Goal: Information Seeking & Learning: Learn about a topic

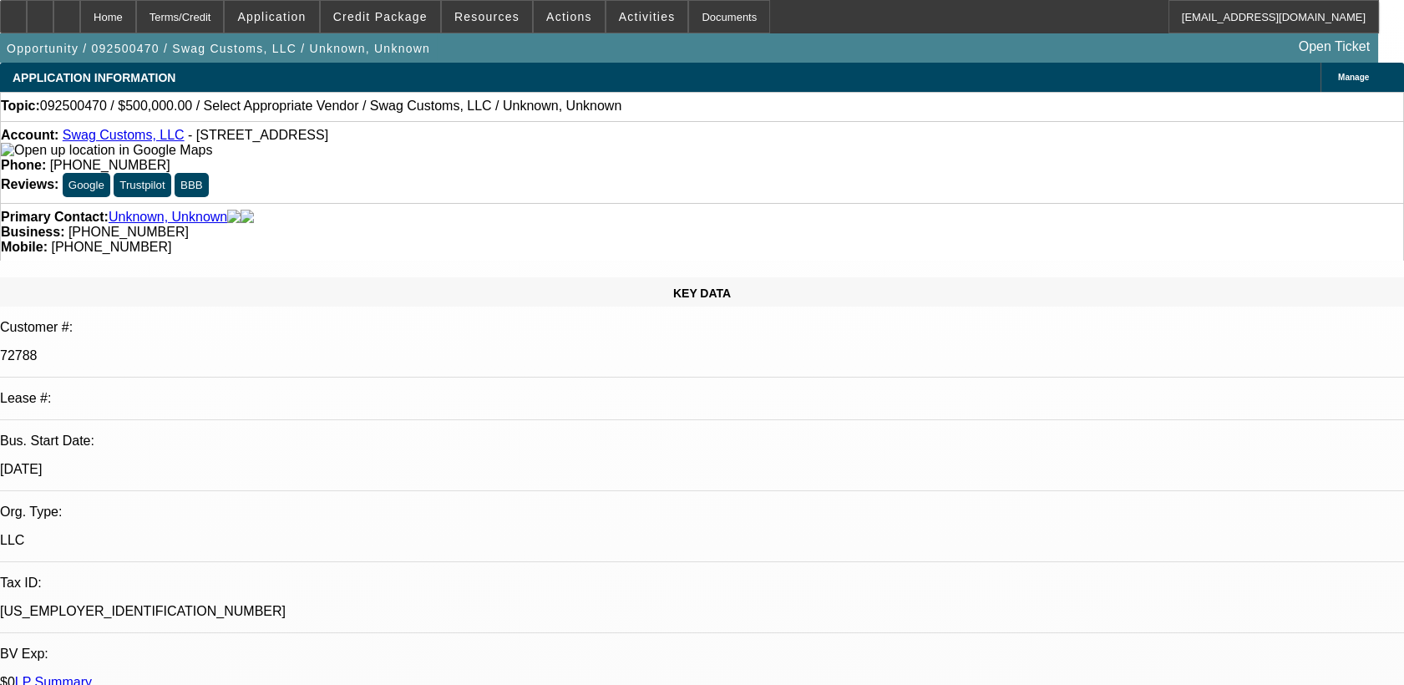
select select "0"
select select "2"
select select "0.1"
select select "1"
select select "2"
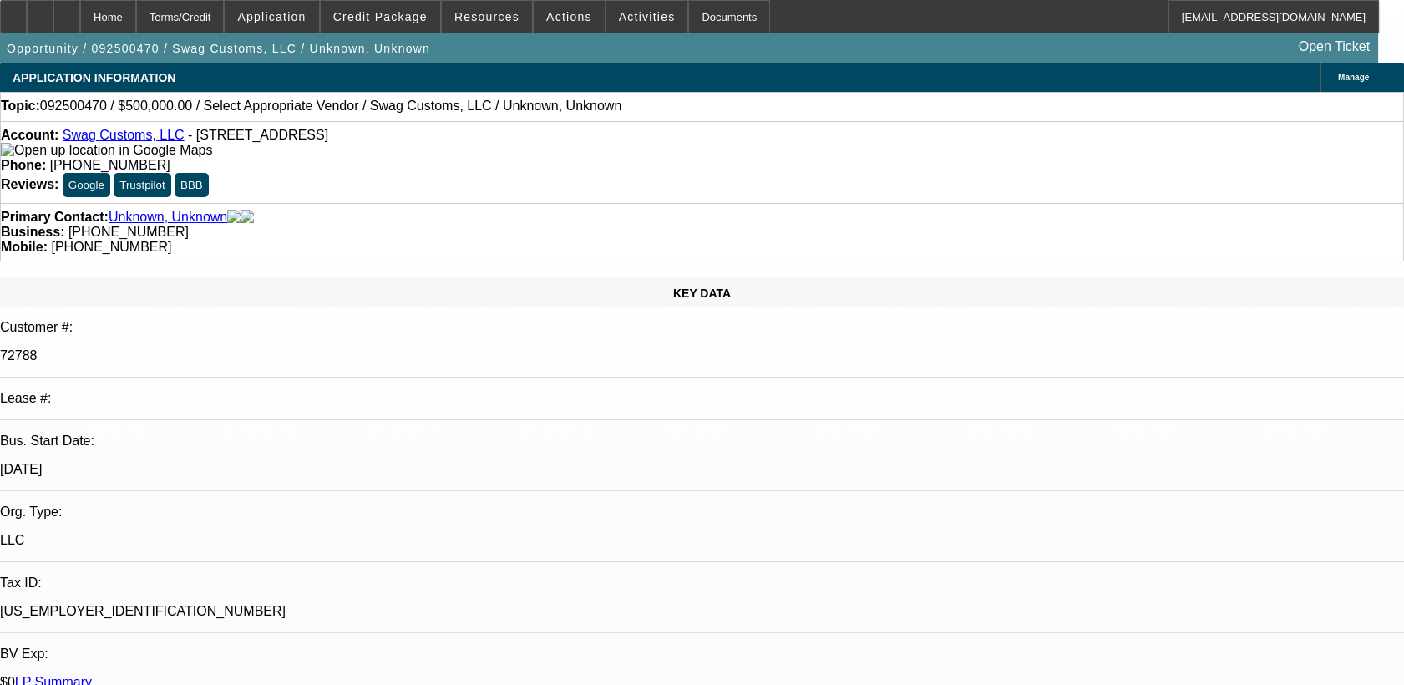
select select "4"
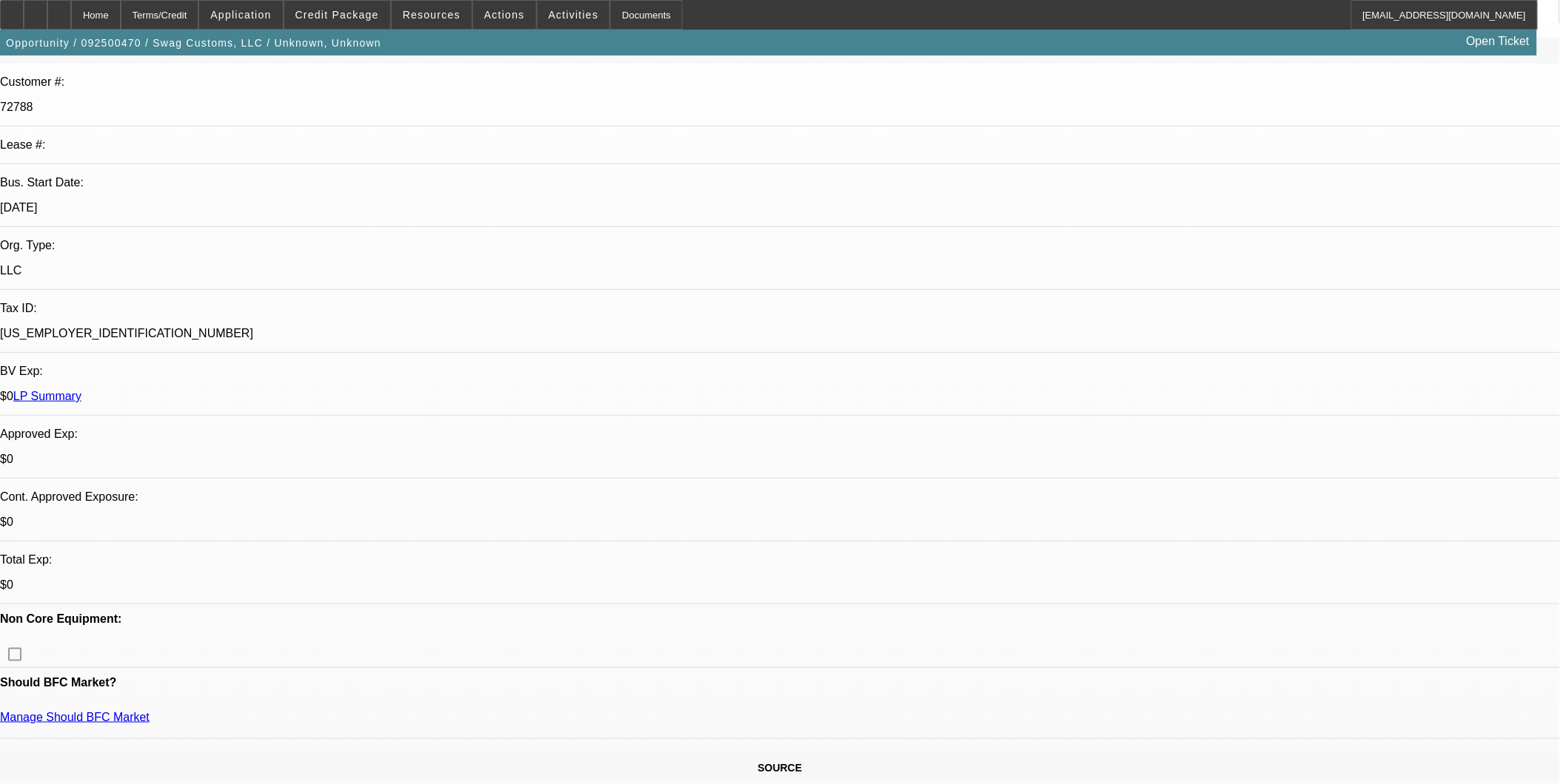
scroll to position [246, 0]
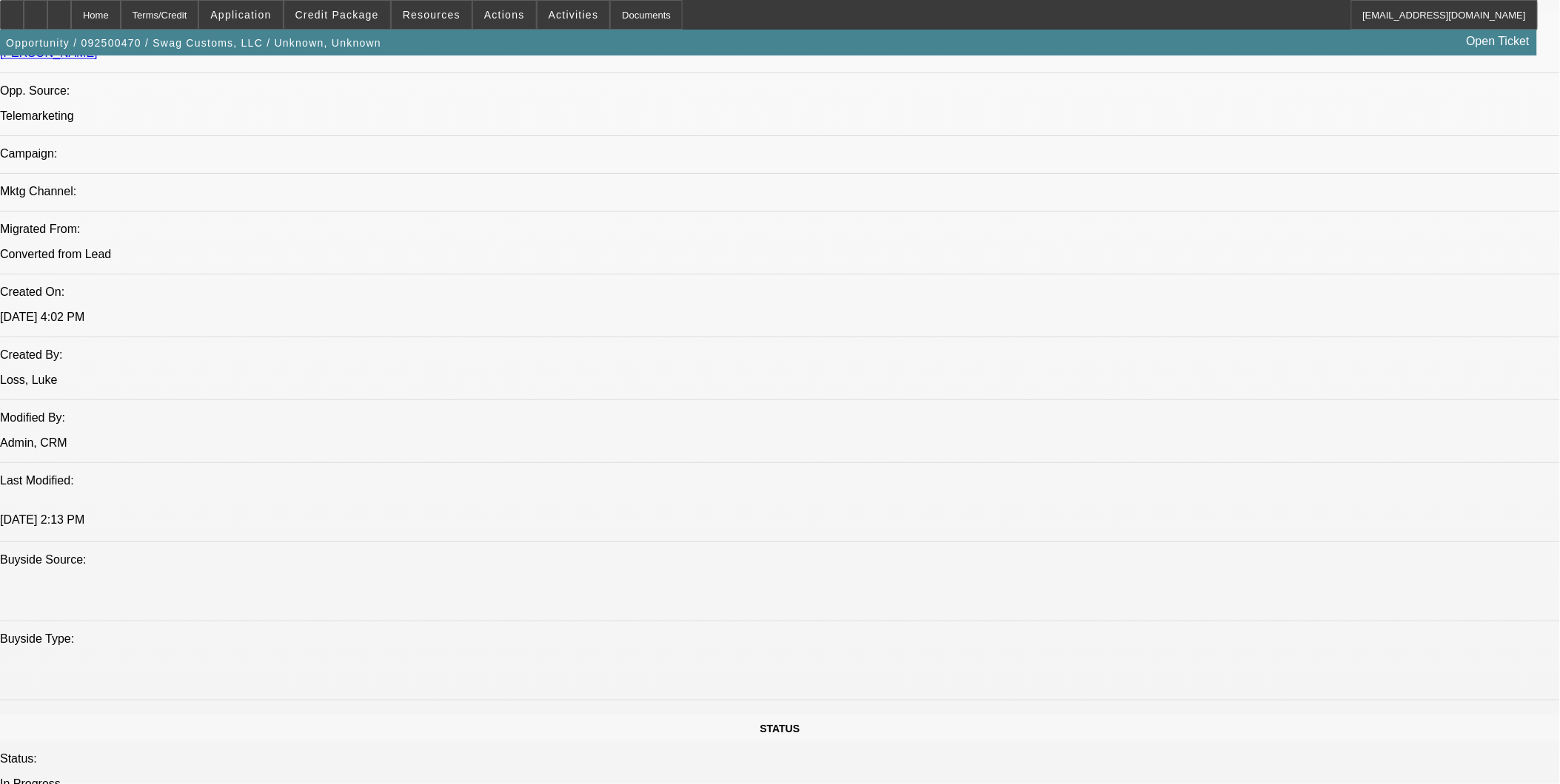
scroll to position [987, 0]
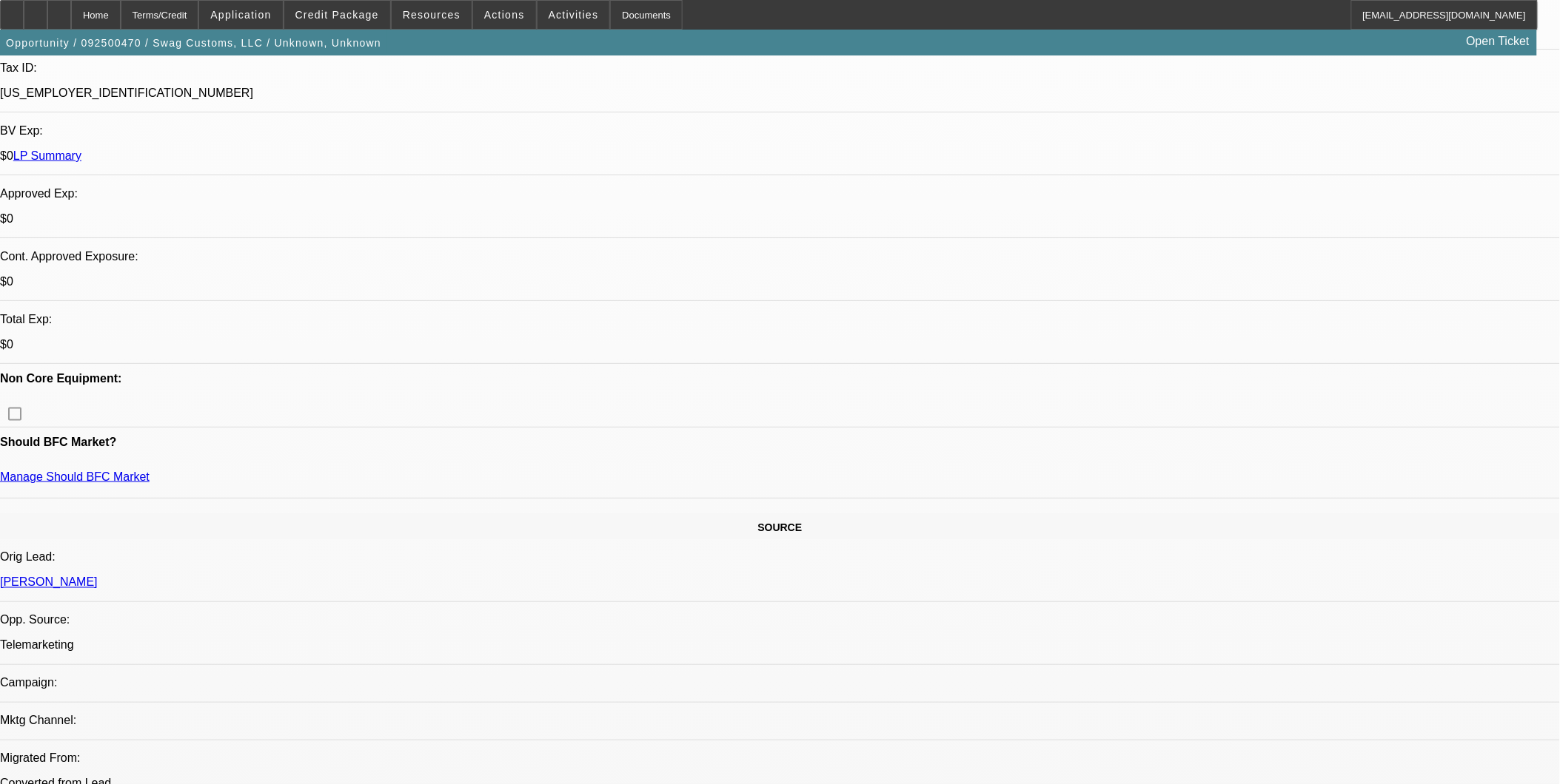
scroll to position [411, 0]
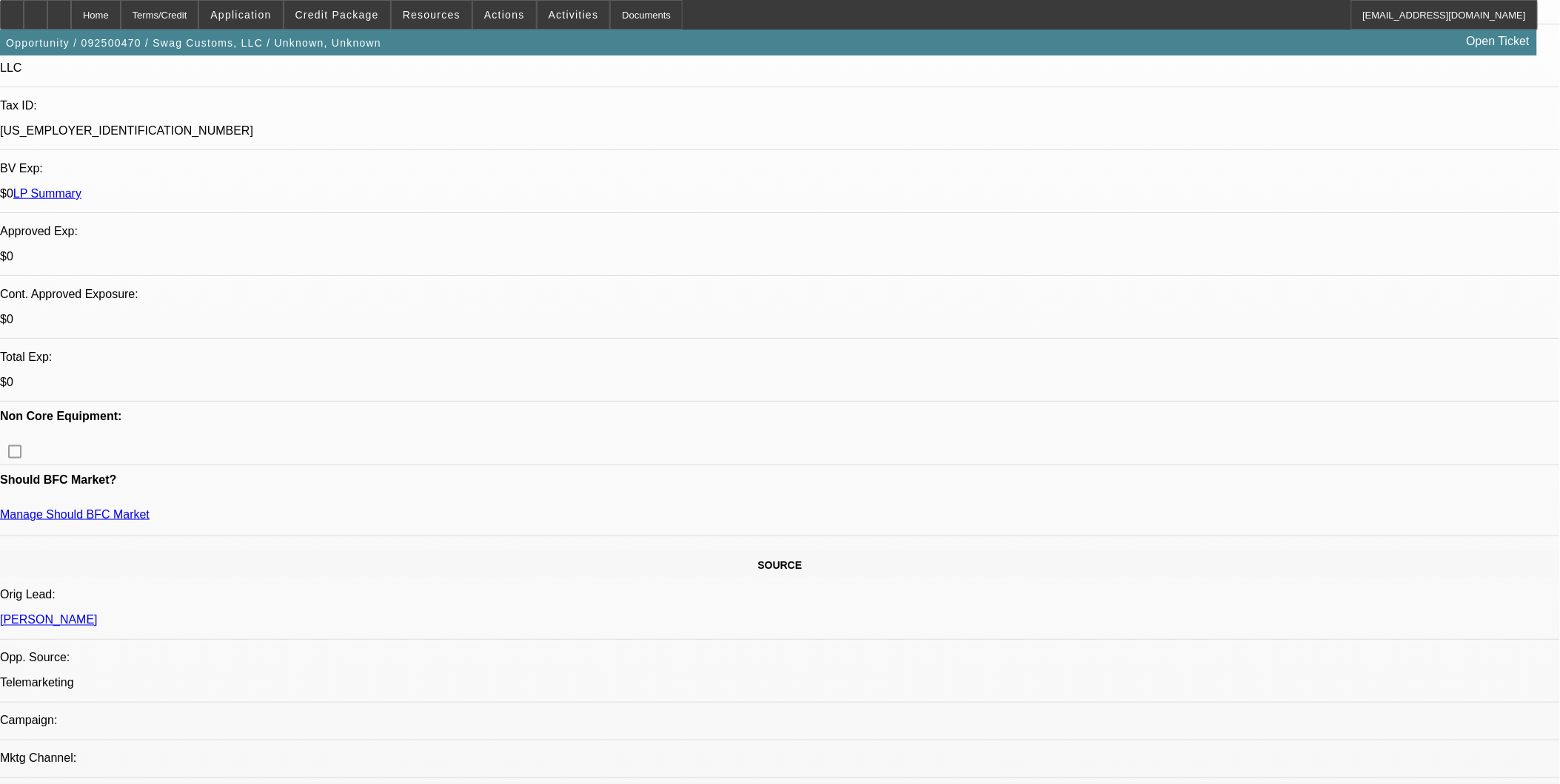
drag, startPoint x: 585, startPoint y: 358, endPoint x: 578, endPoint y: 353, distance: 8.6
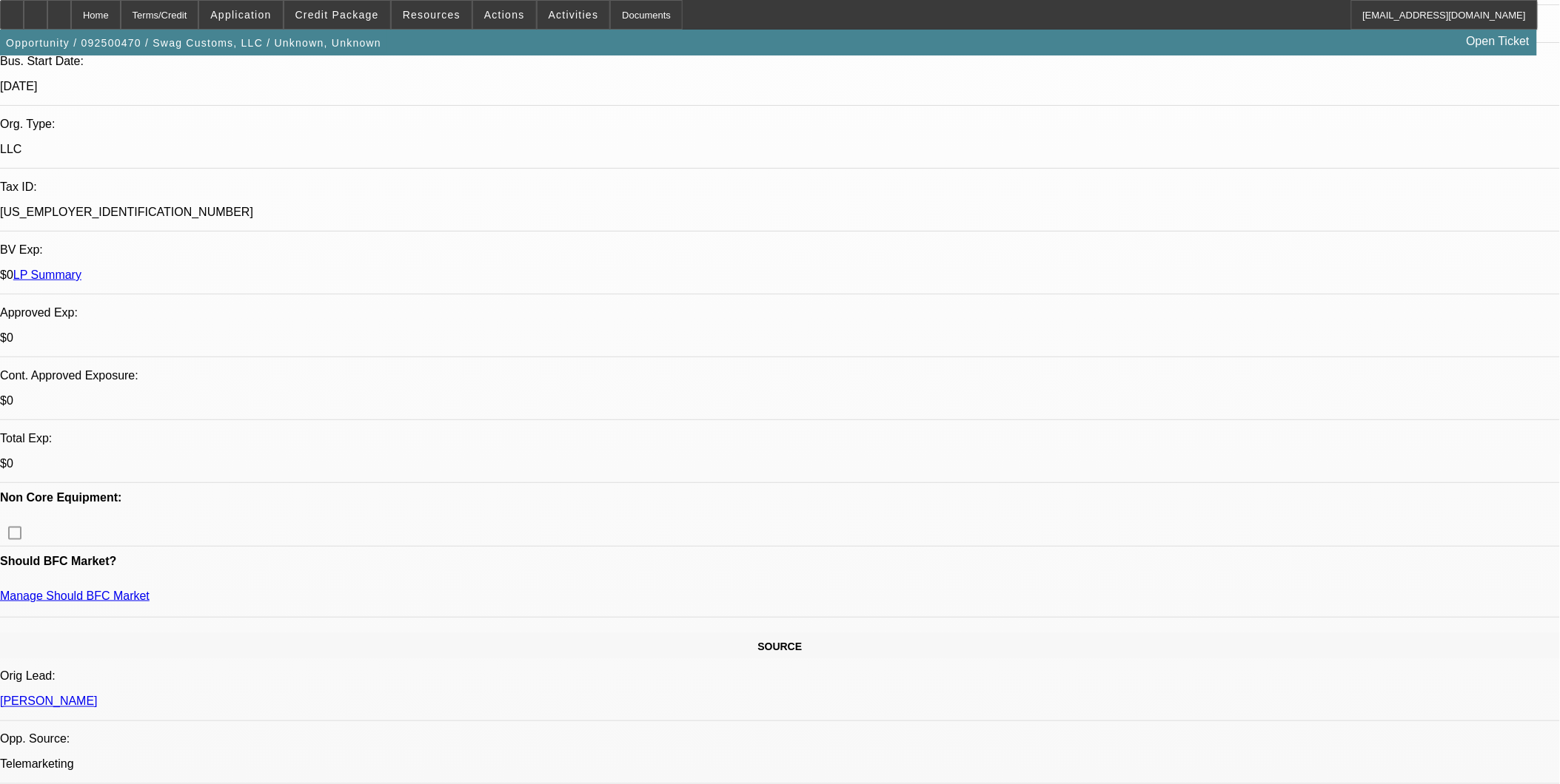
scroll to position [575, 0]
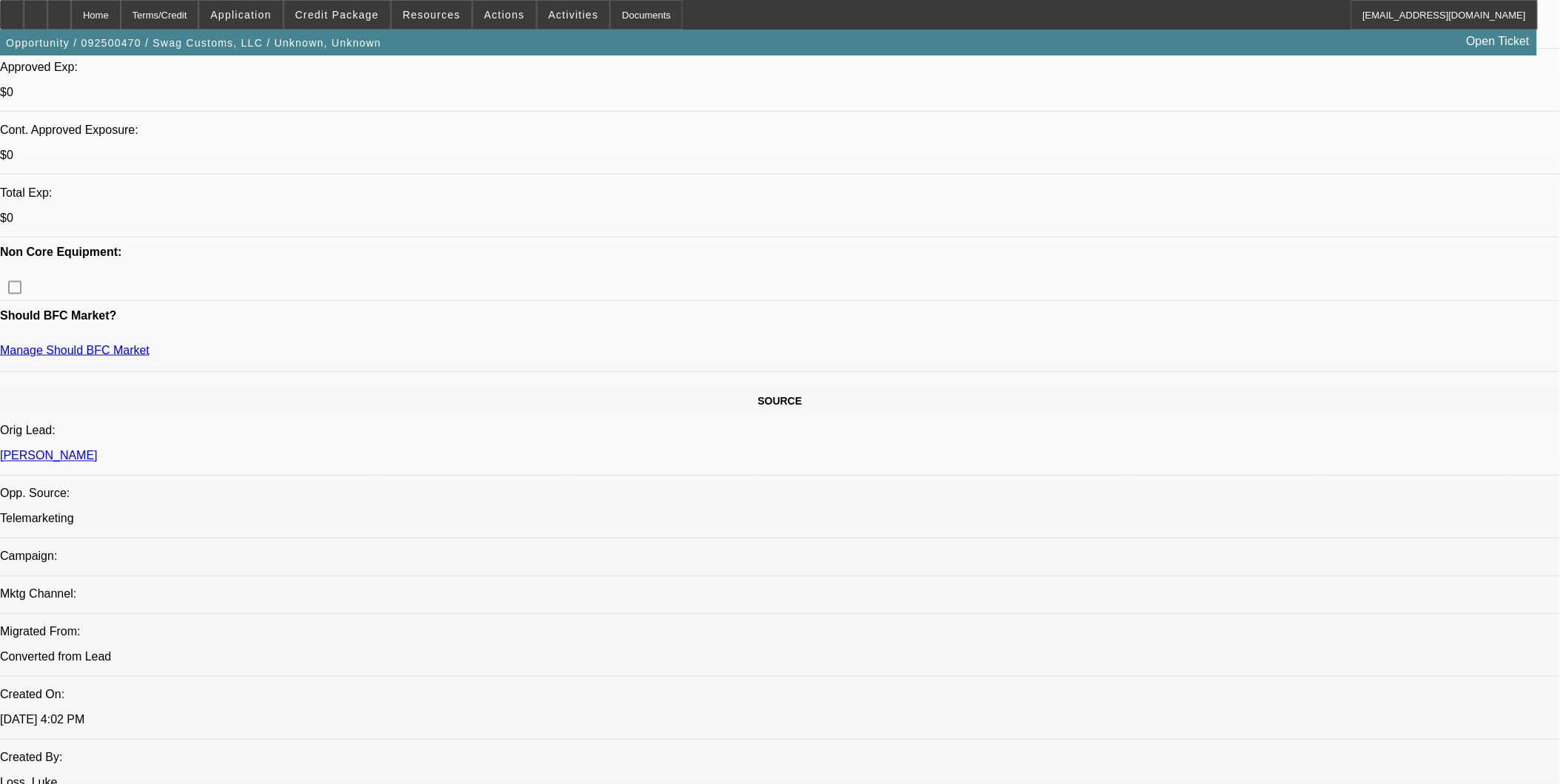
drag, startPoint x: 551, startPoint y: 539, endPoint x: 532, endPoint y: 537, distance: 19.1
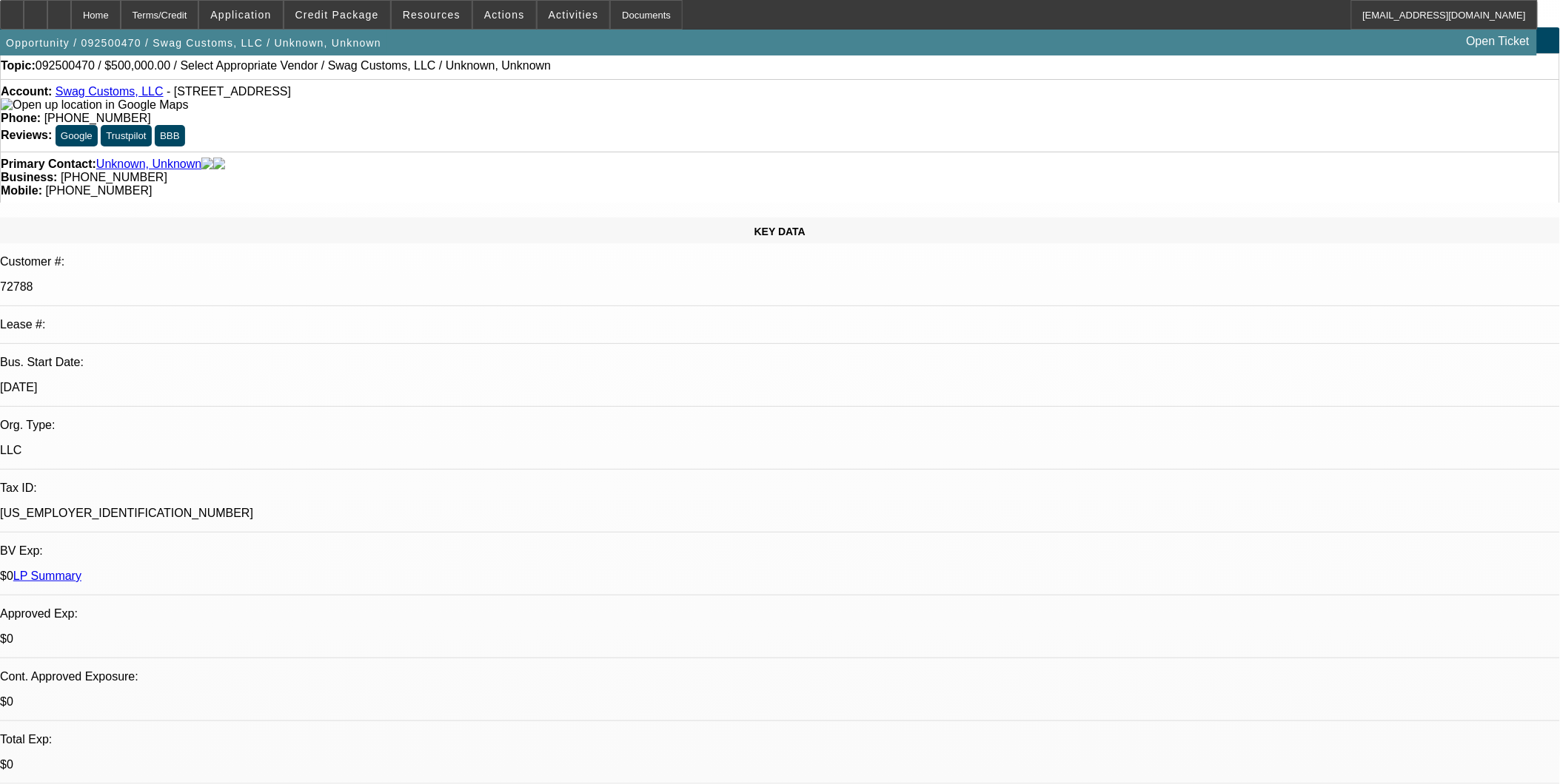
scroll to position [0, 0]
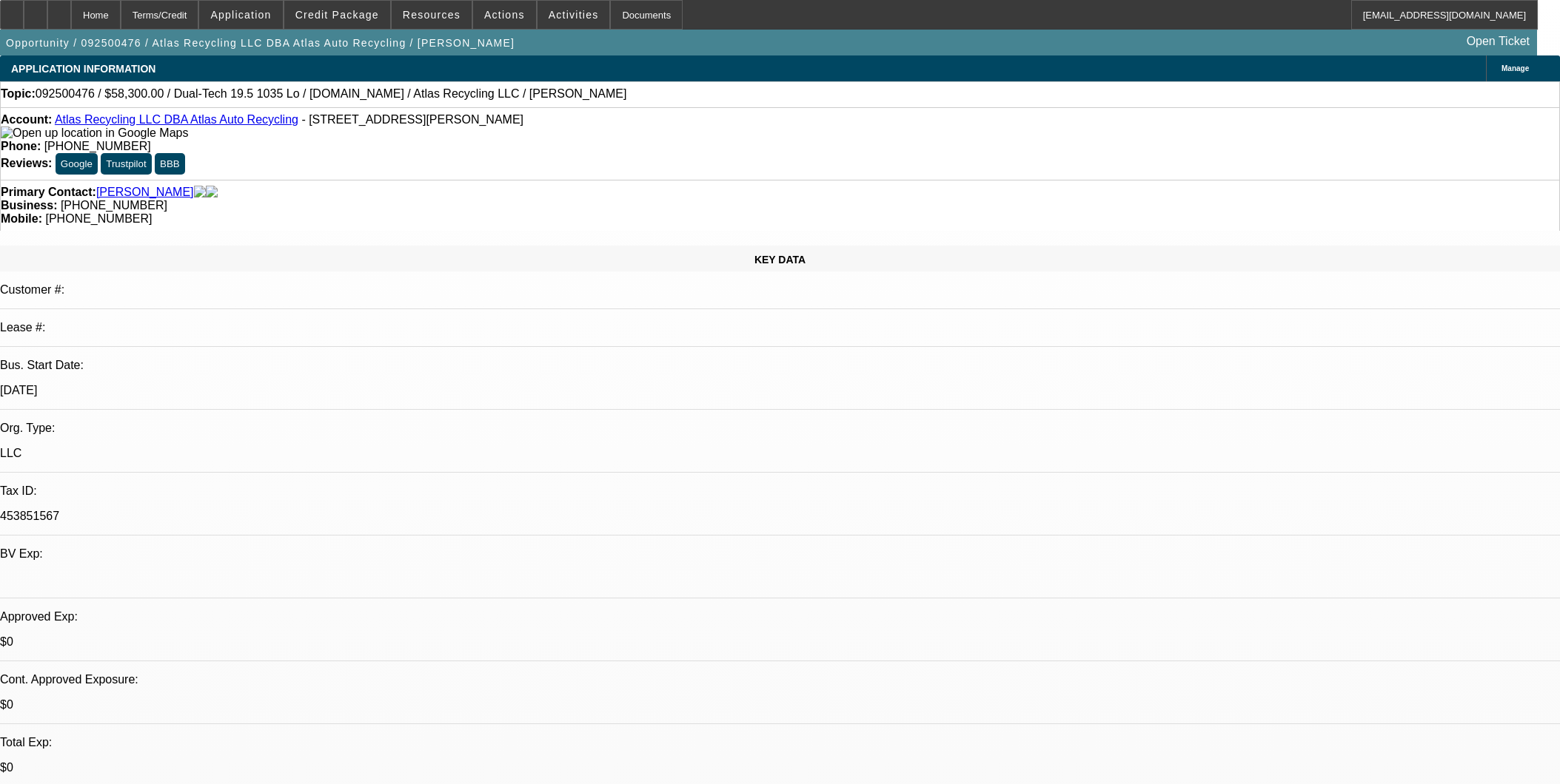
select select "0"
select select "2"
select select "0"
select select "6"
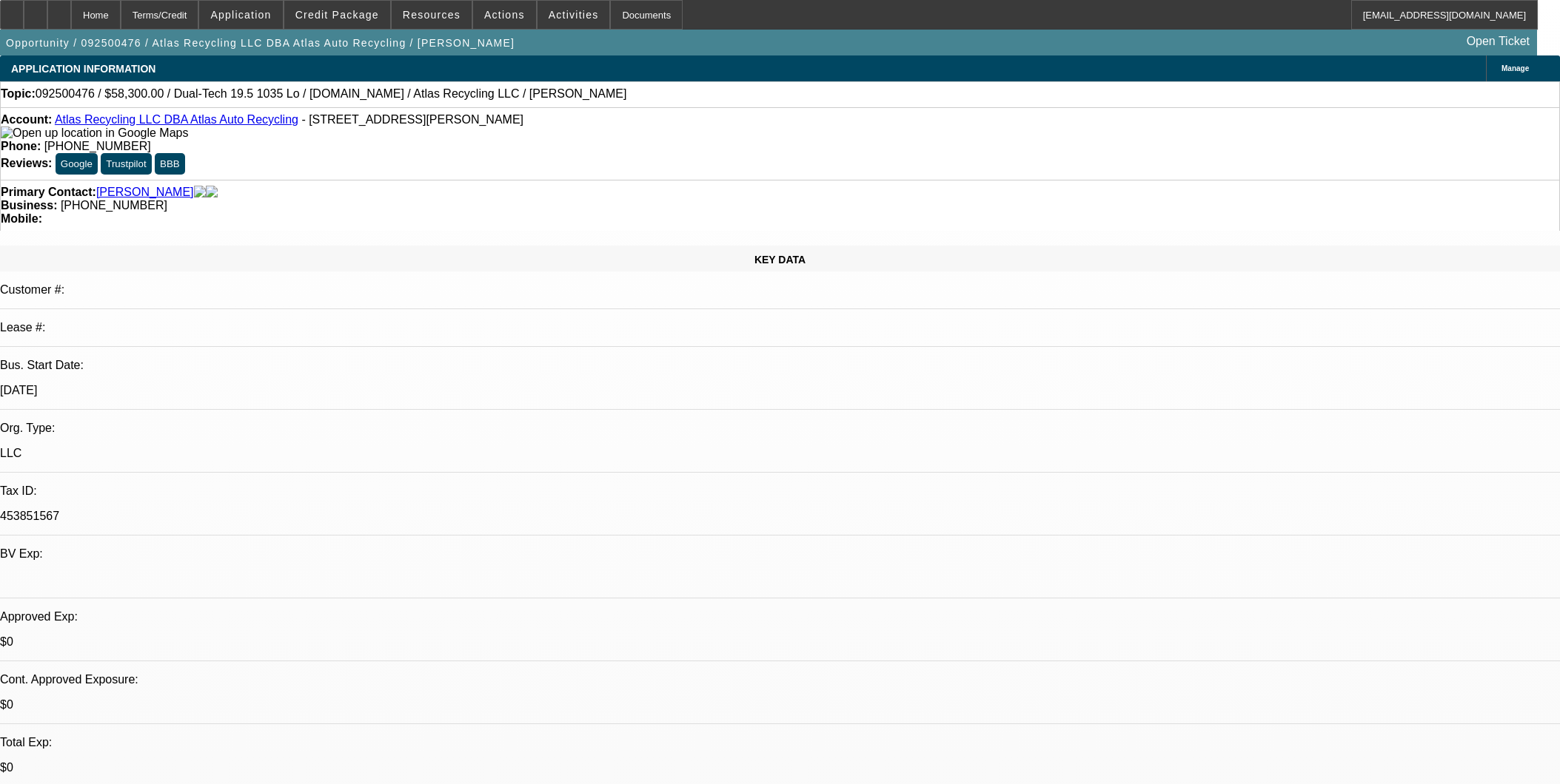
select select "0"
select select "2"
select select "0.1"
select select "4"
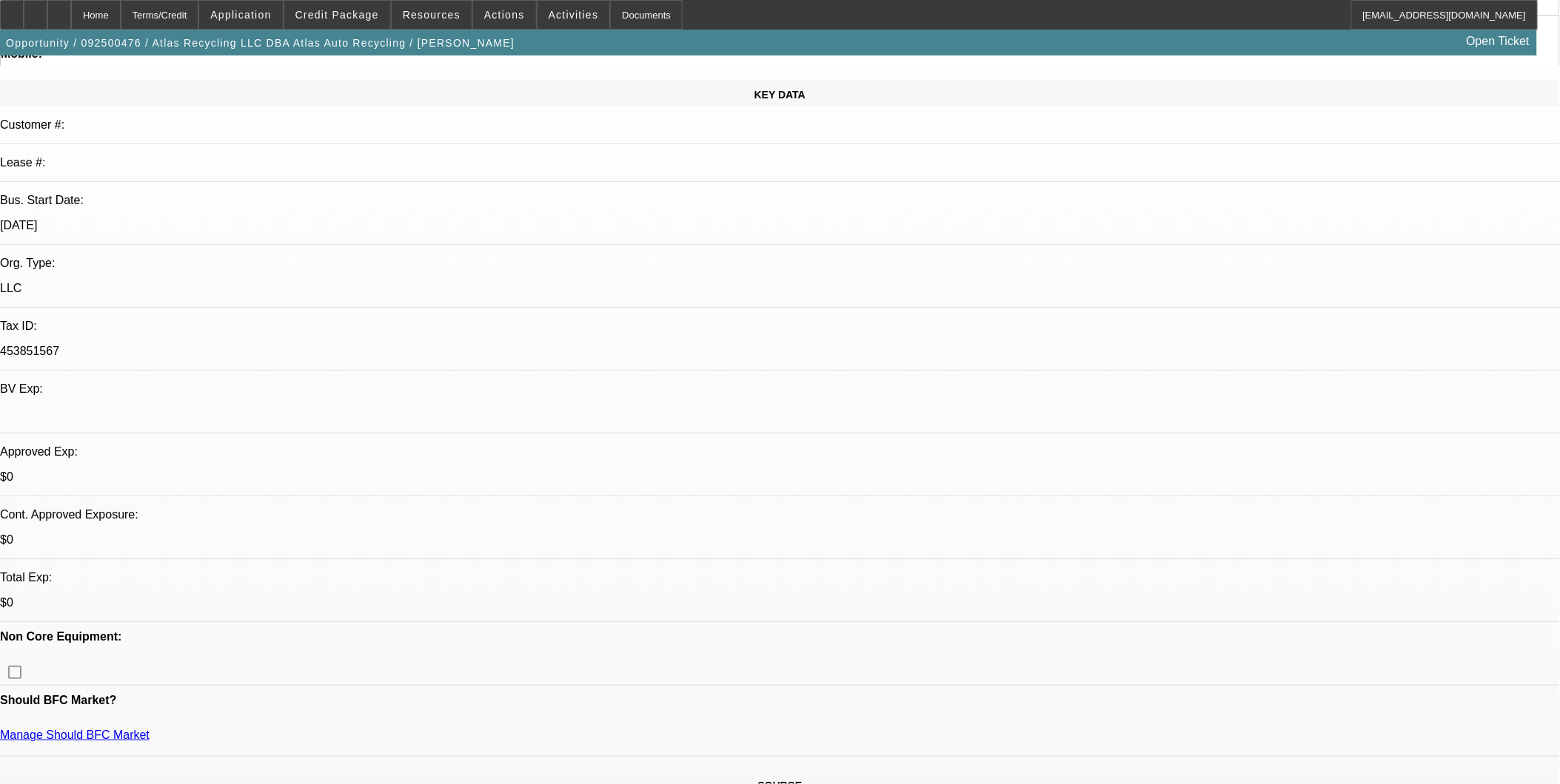
scroll to position [164, 0]
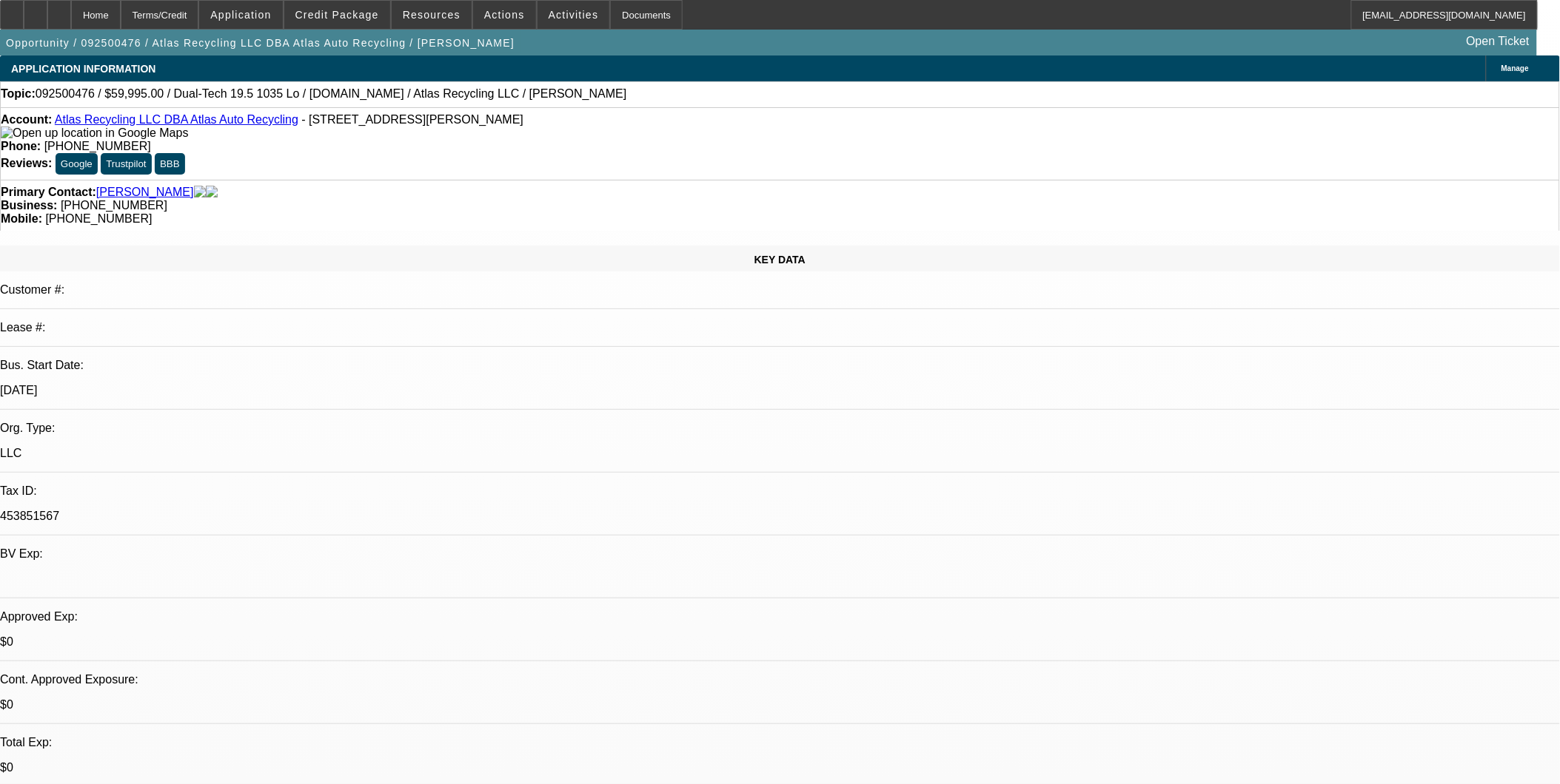
select select "0"
select select "2"
select select "0"
select select "1"
select select "2"
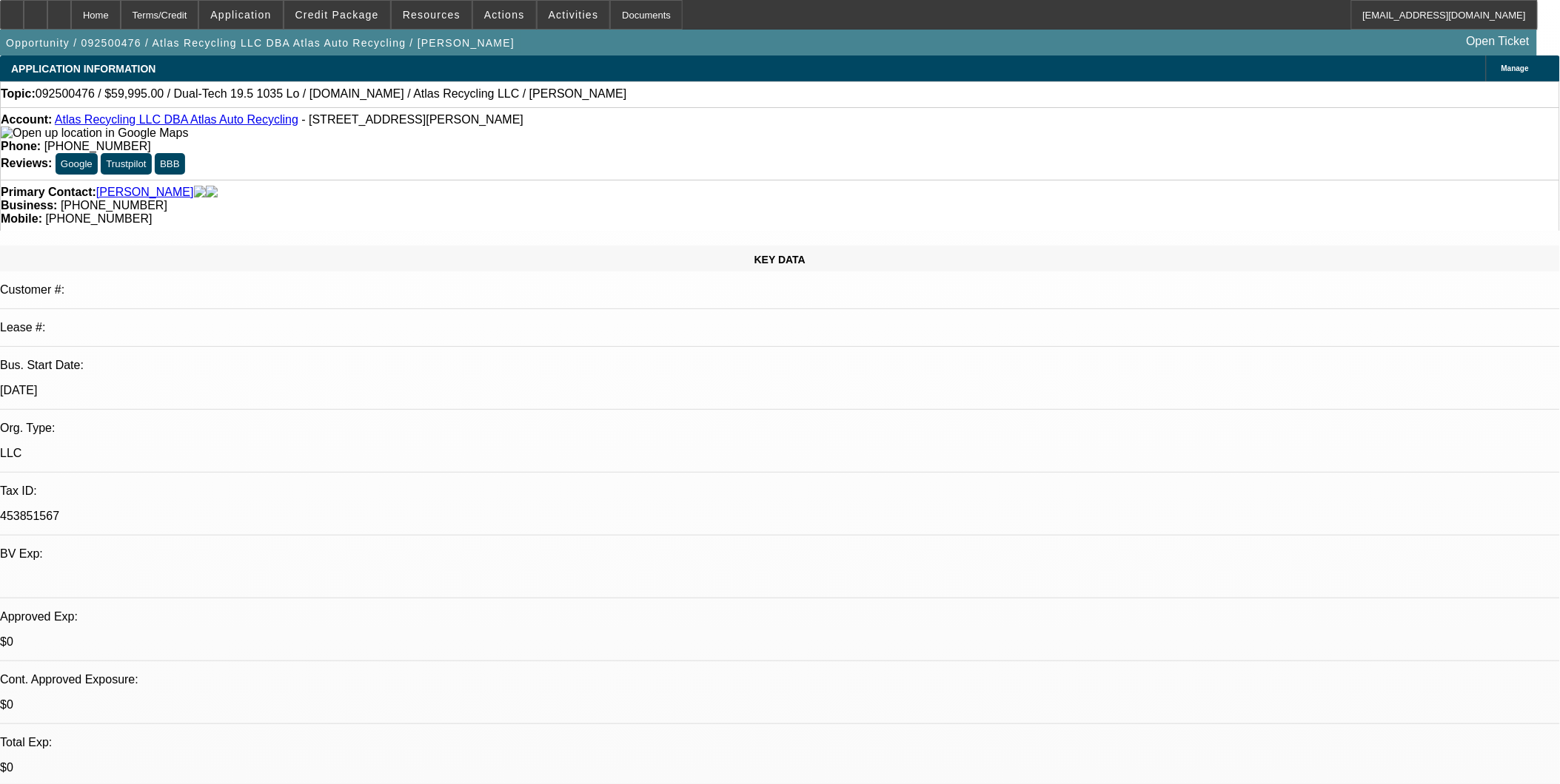
select select "6"
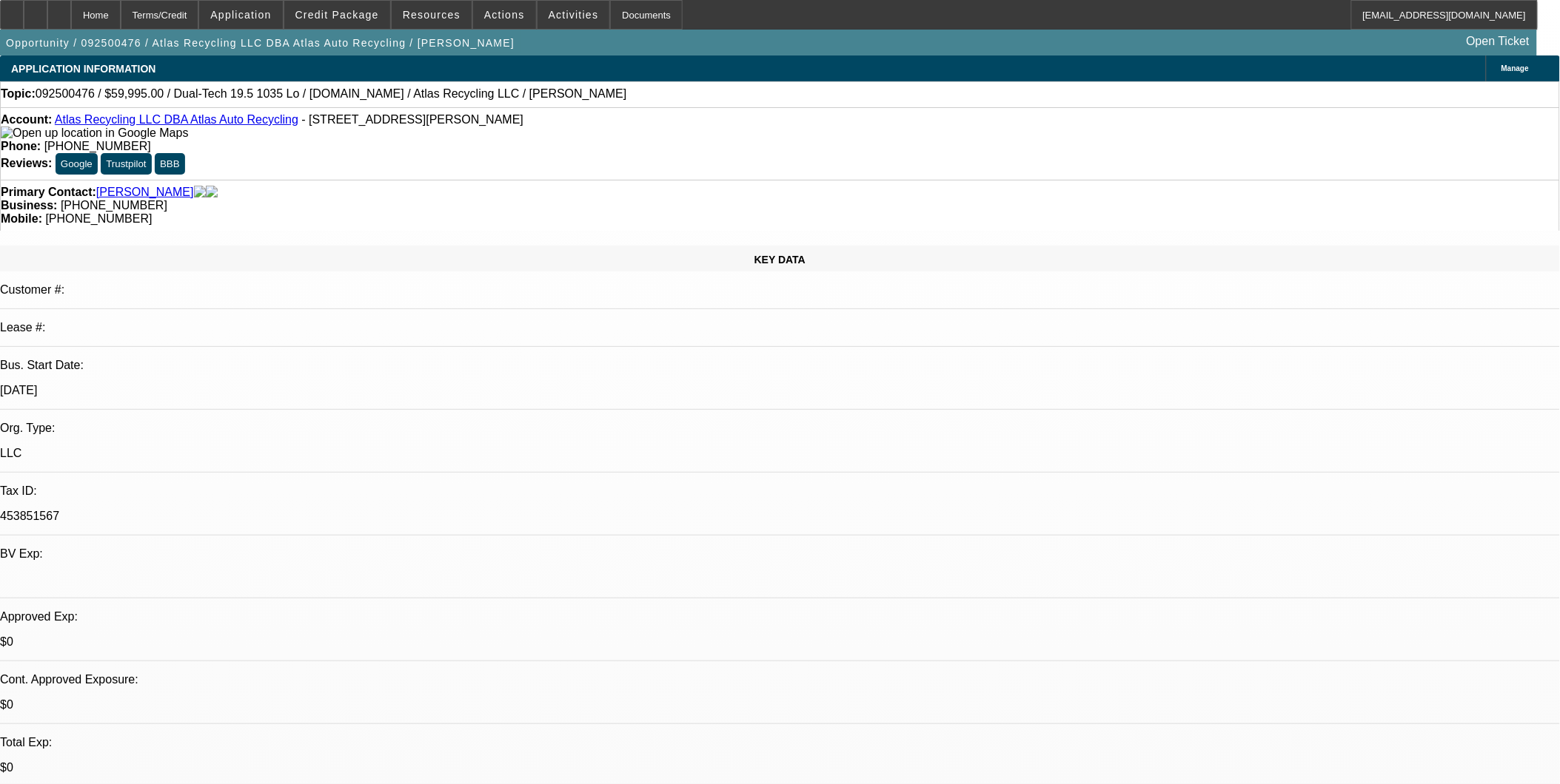
click at [362, 25] on span at bounding box center [337, 15] width 105 height 35
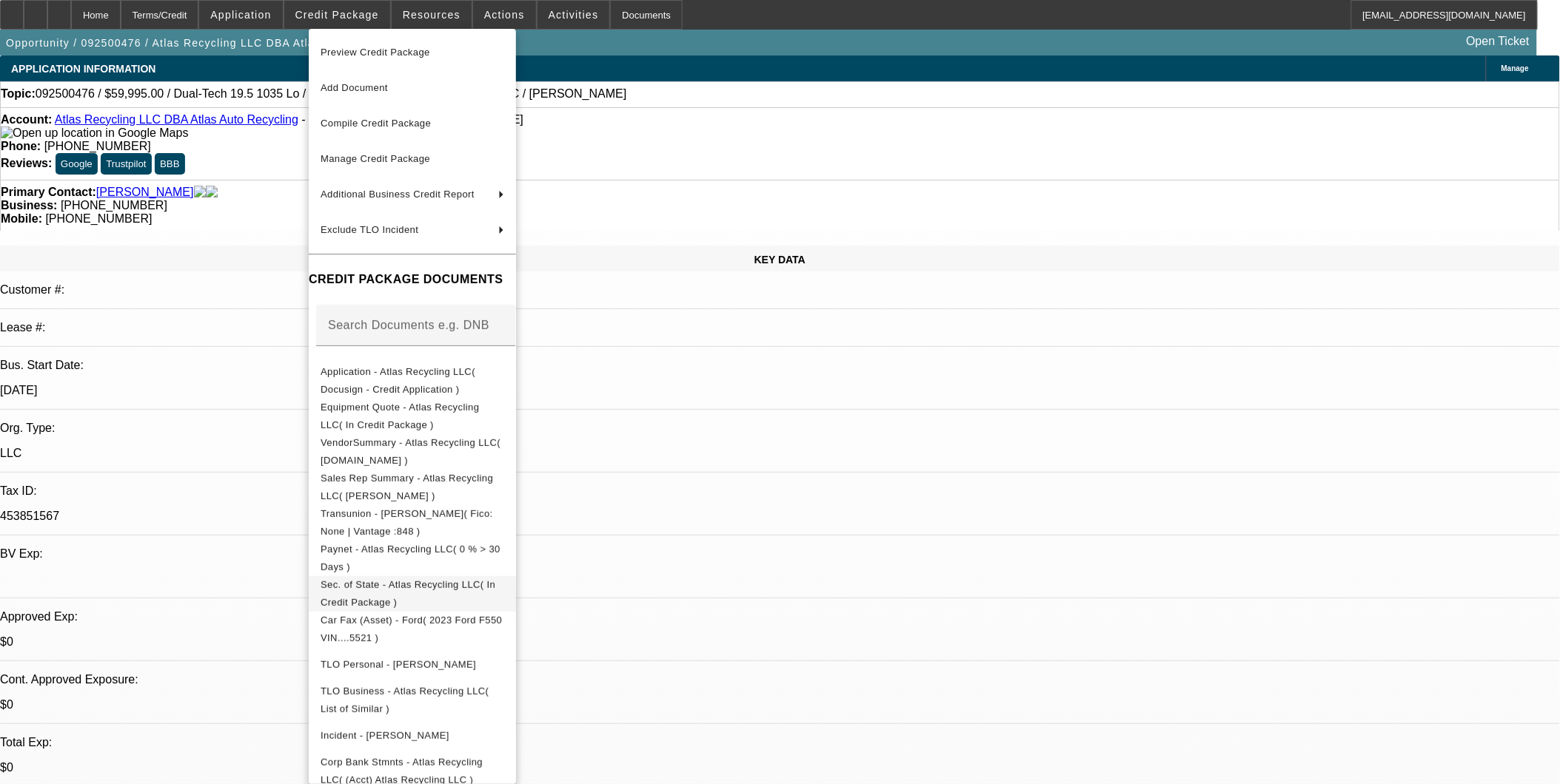
click at [430, 588] on span "Sec. of State - Atlas Recycling LLC( In Credit Package )" at bounding box center [408, 593] width 175 height 29
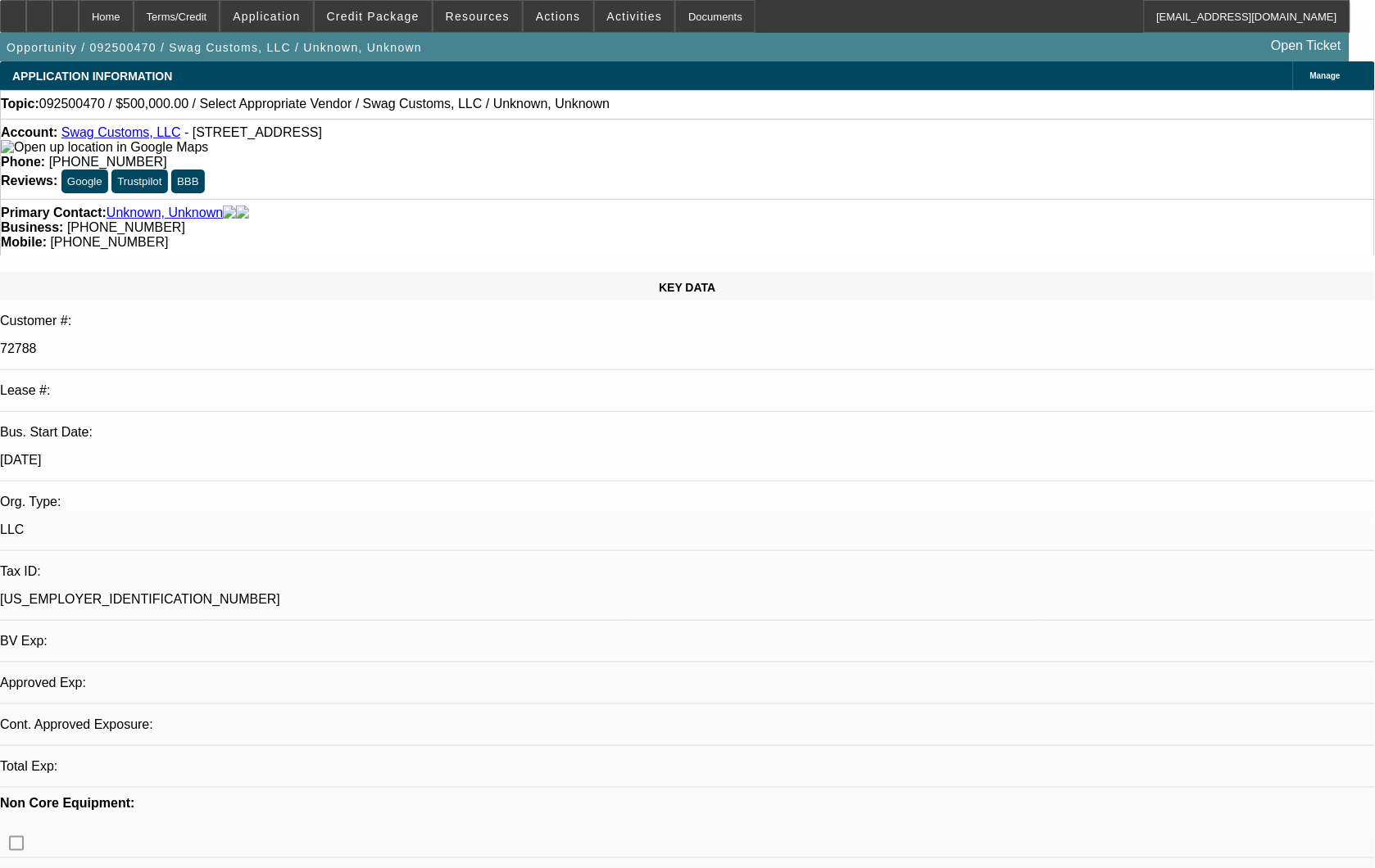
select select "0"
select select "2"
select select "0.1"
select select "4"
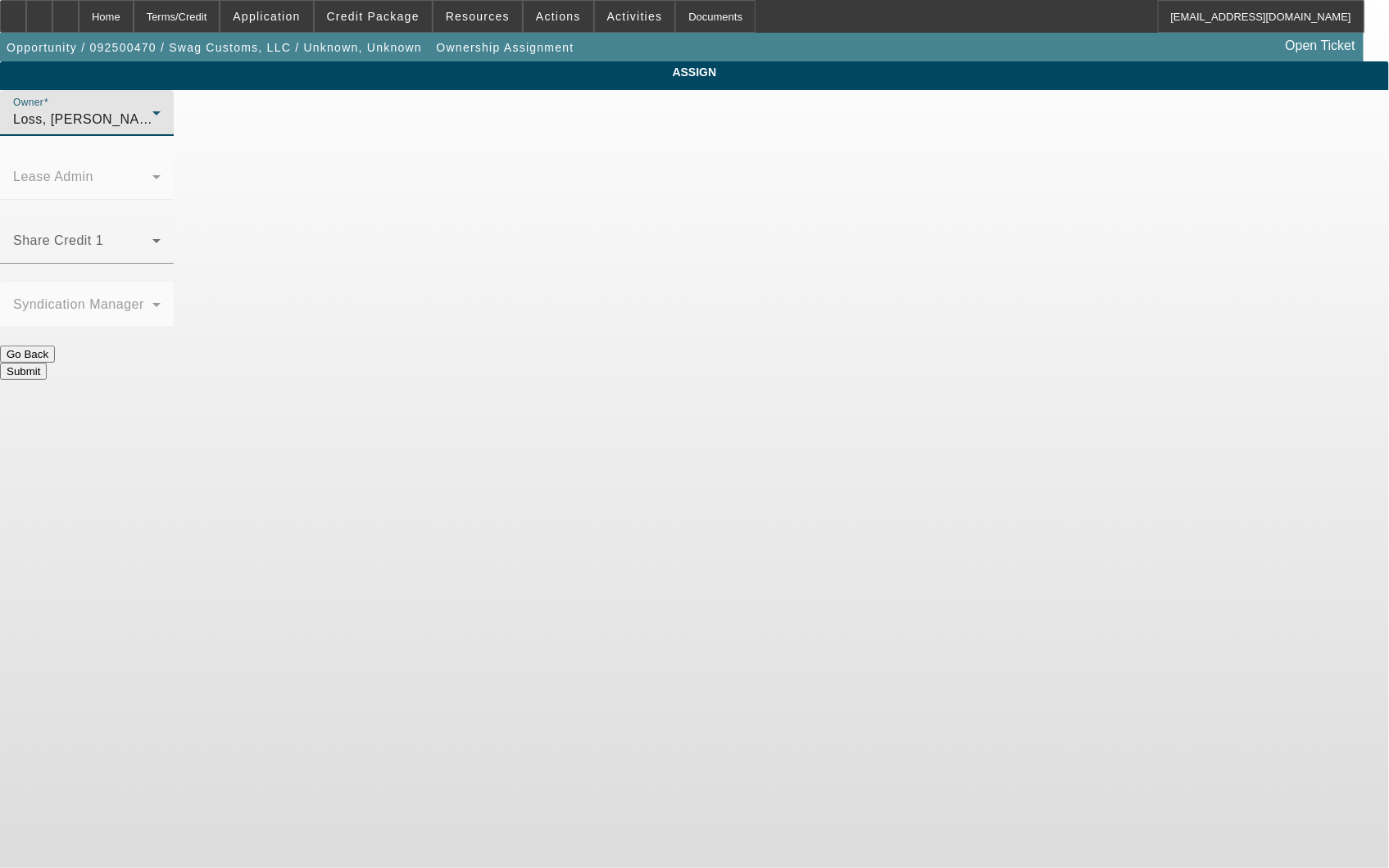
click at [152, 129] on div "Loss, [PERSON_NAME] (Lvl 1)" at bounding box center [82, 120] width 139 height 20
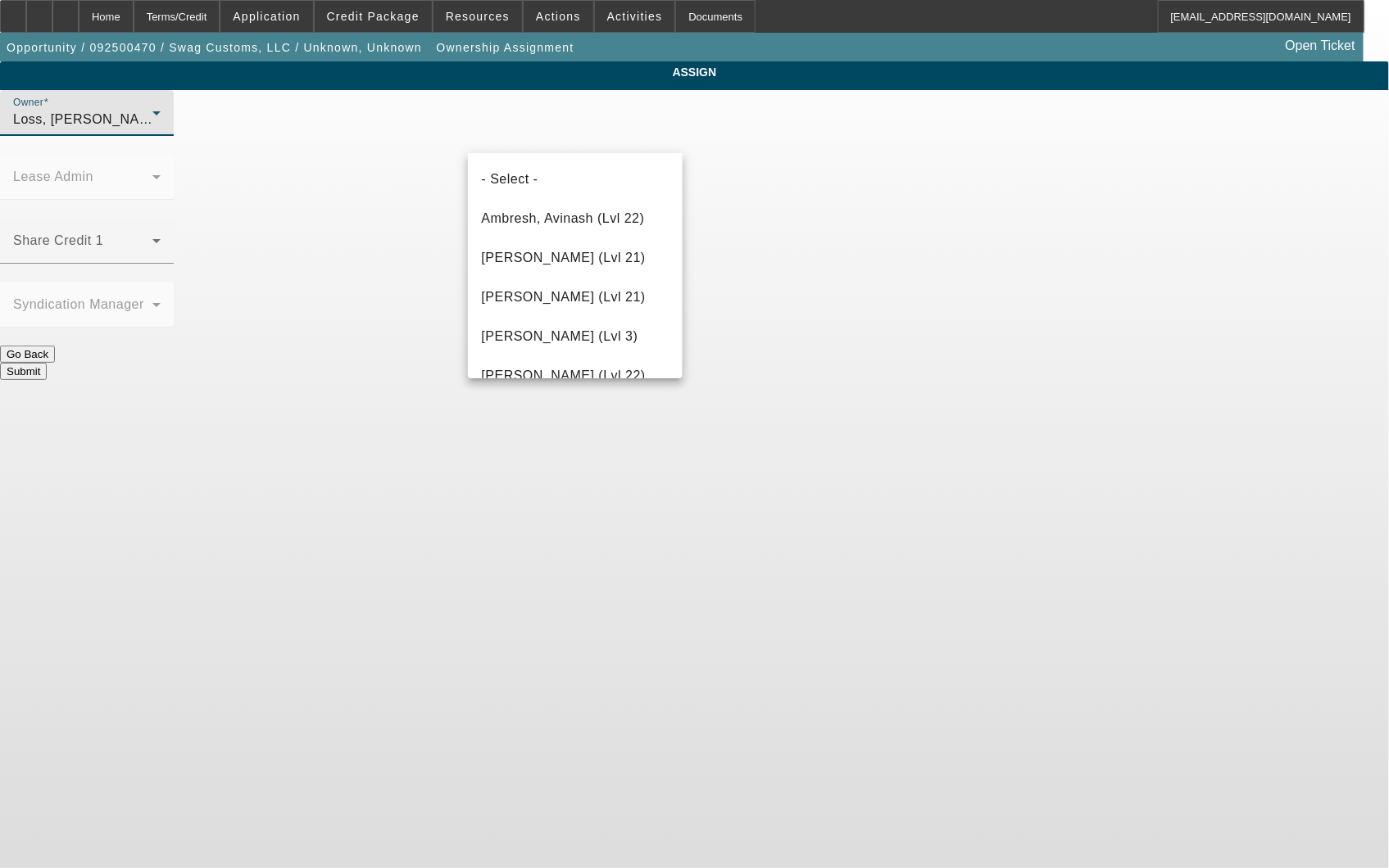
scroll to position [2297, 0]
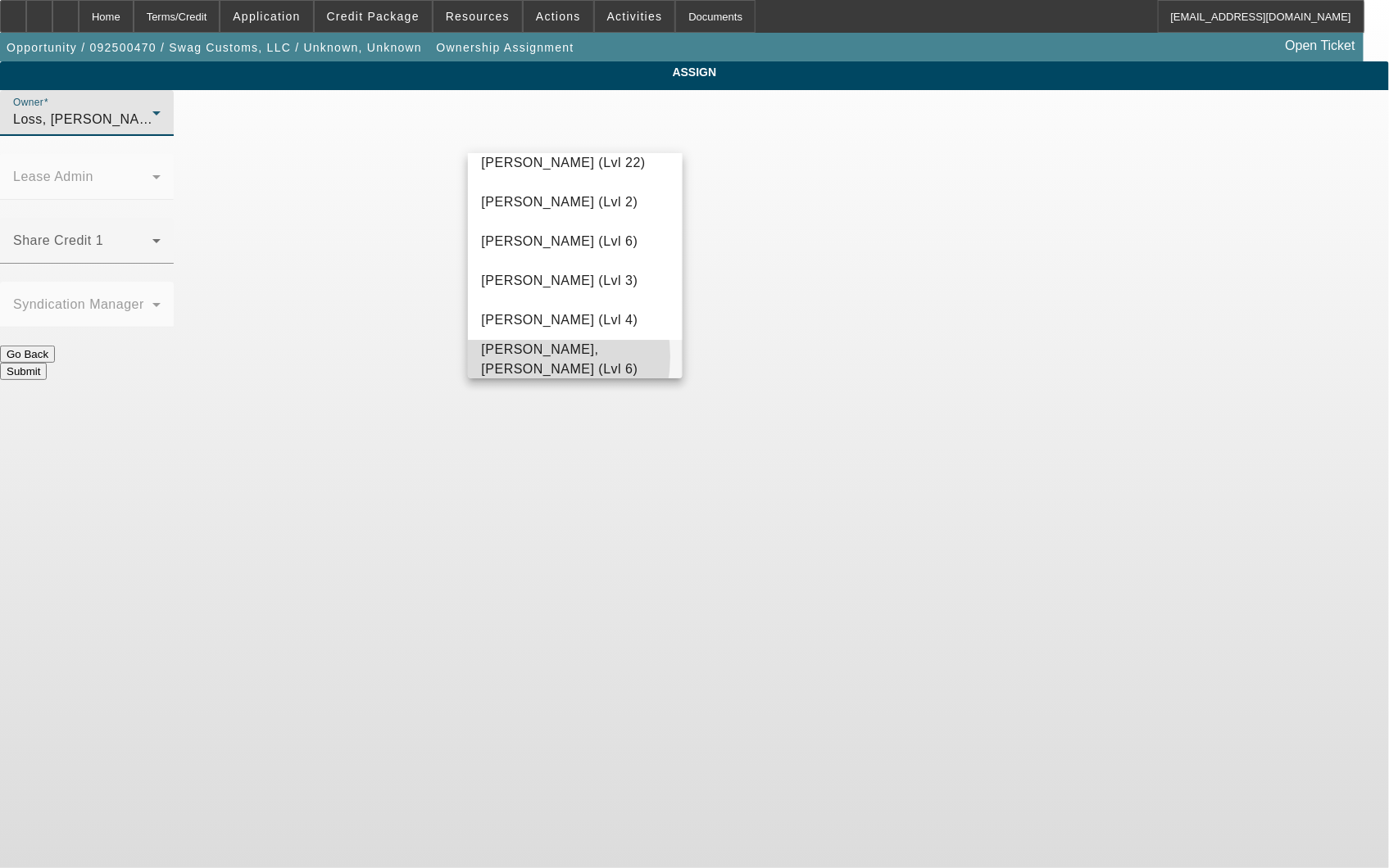
click at [525, 356] on span "Zallik, Asher (Lvl 6)" at bounding box center [574, 360] width 187 height 39
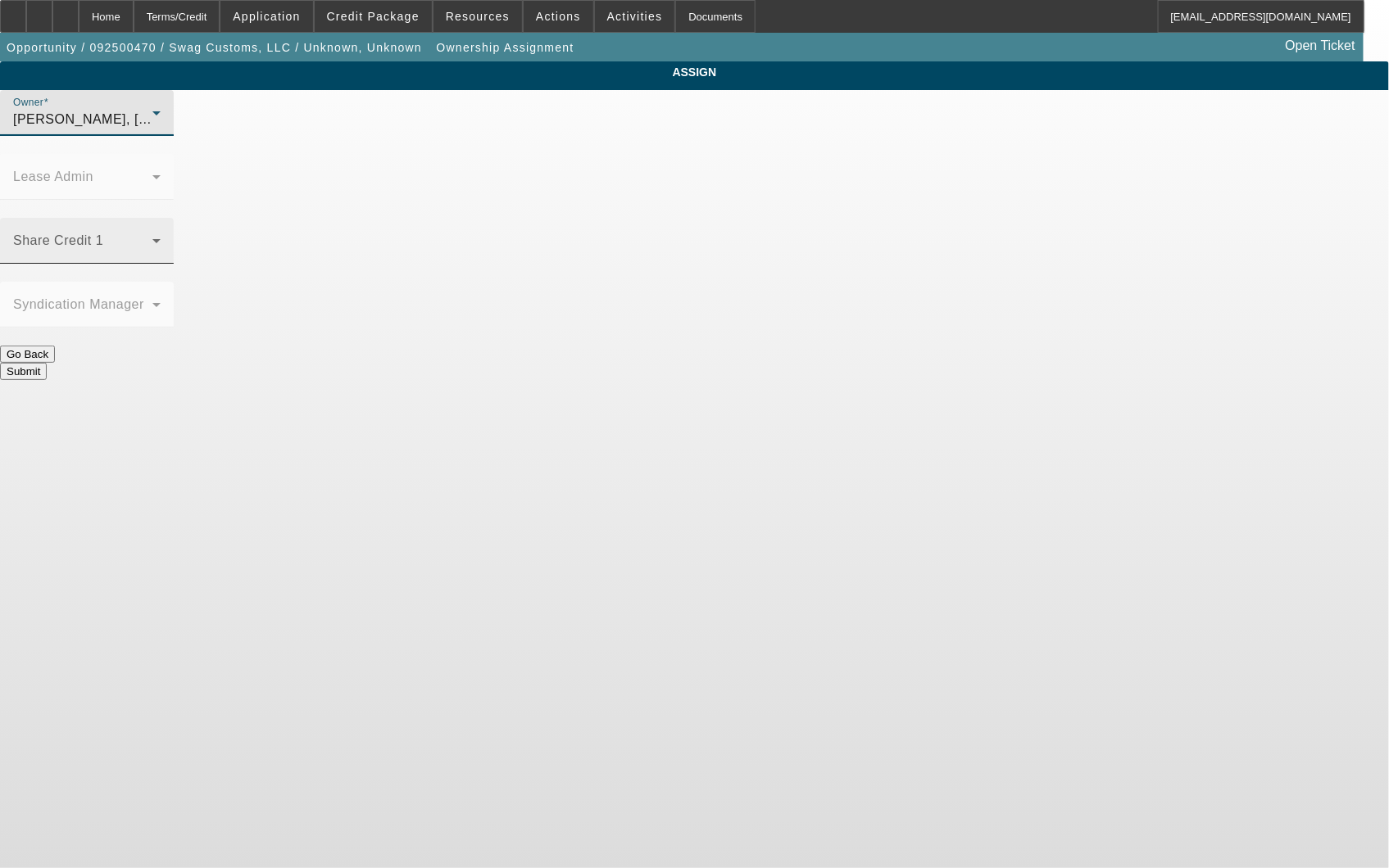
click at [152, 237] on span at bounding box center [82, 247] width 139 height 20
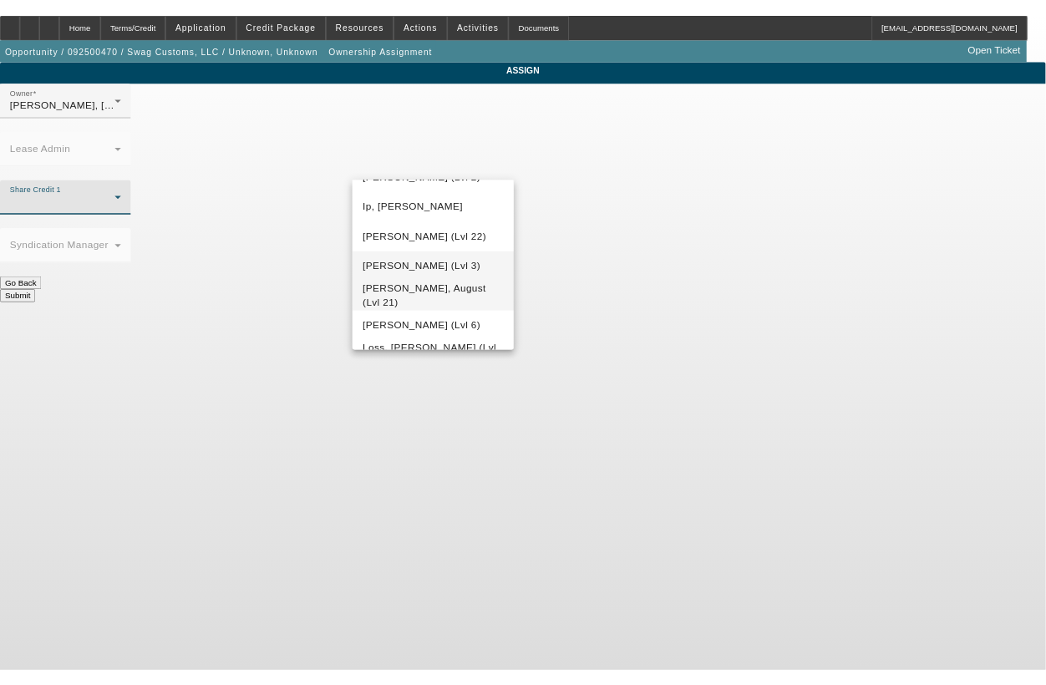
scroll to position [1165, 0]
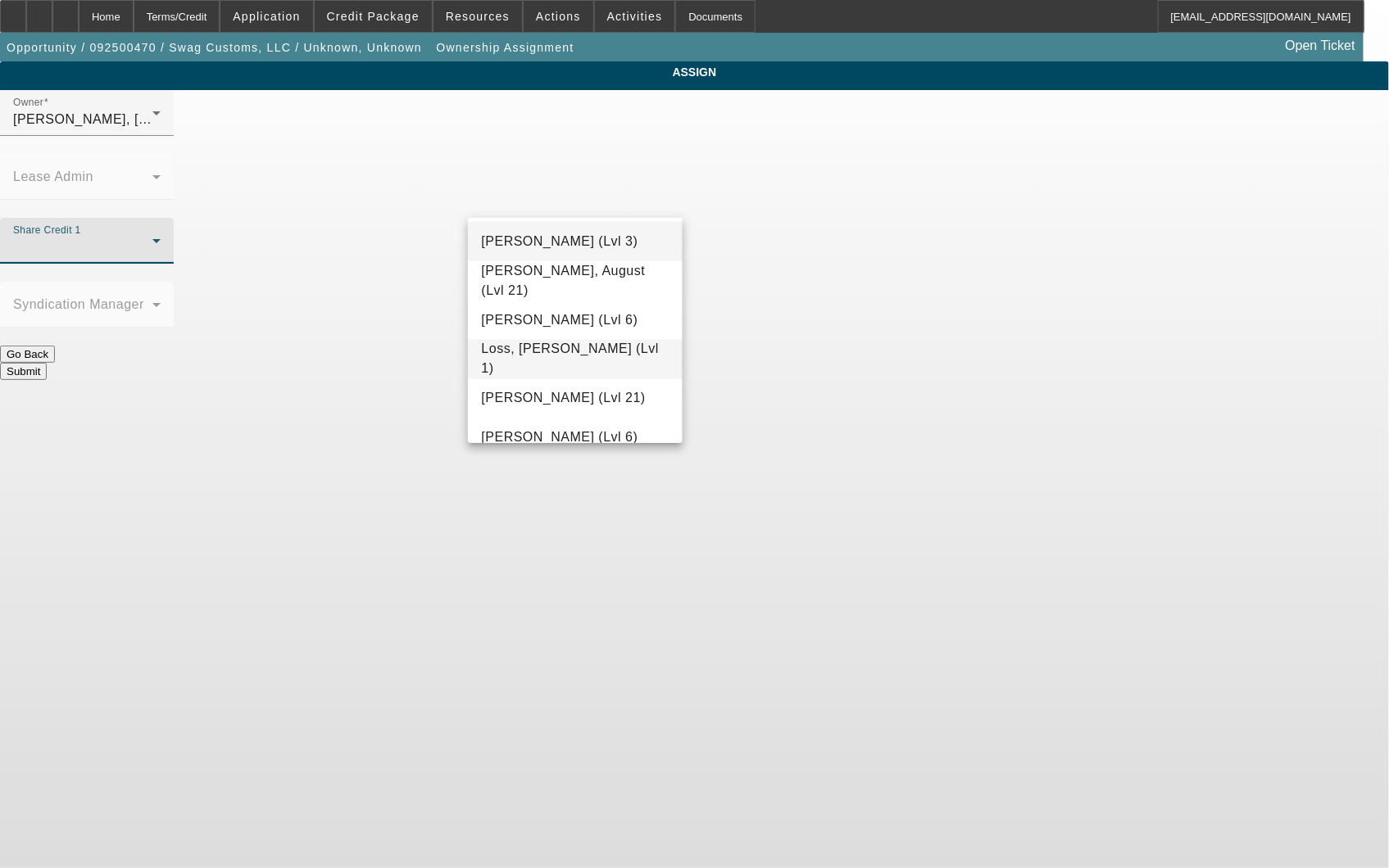
click at [563, 361] on span "Loss, Luke (Lvl 1)" at bounding box center [574, 360] width 187 height 39
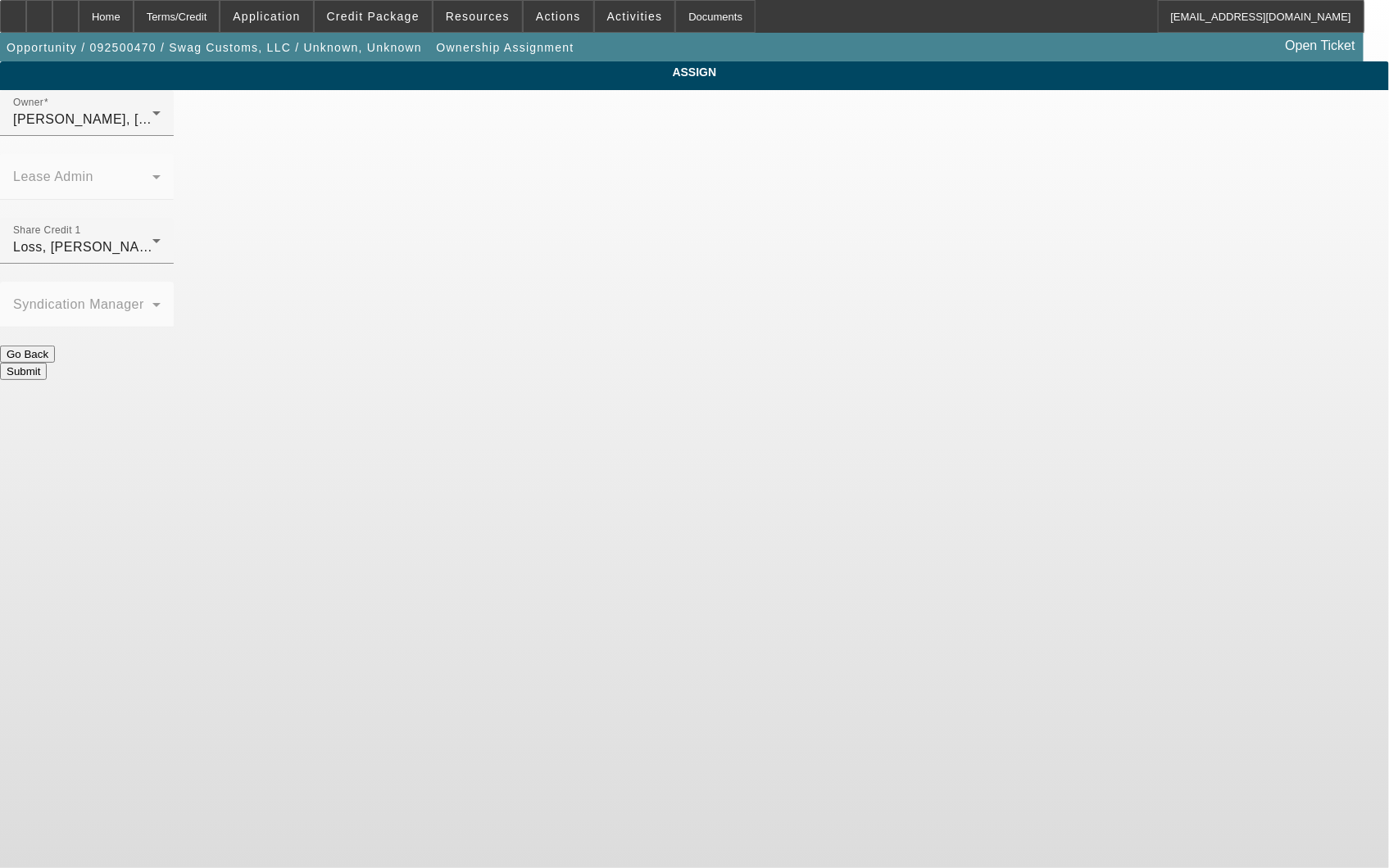
click at [47, 363] on button "Submit" at bounding box center [24, 372] width 47 height 18
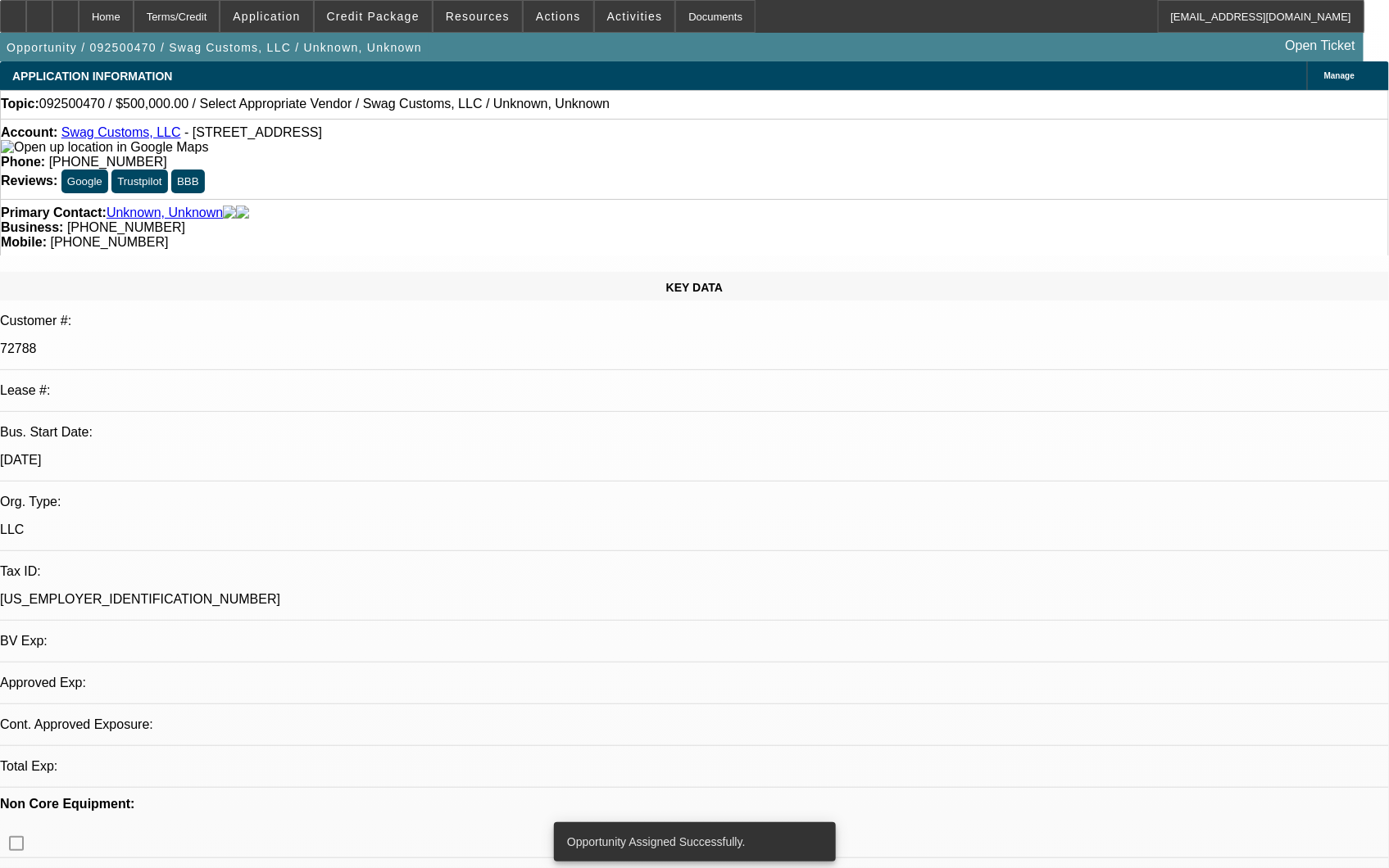
select select "0"
select select "2"
select select "0.1"
select select "4"
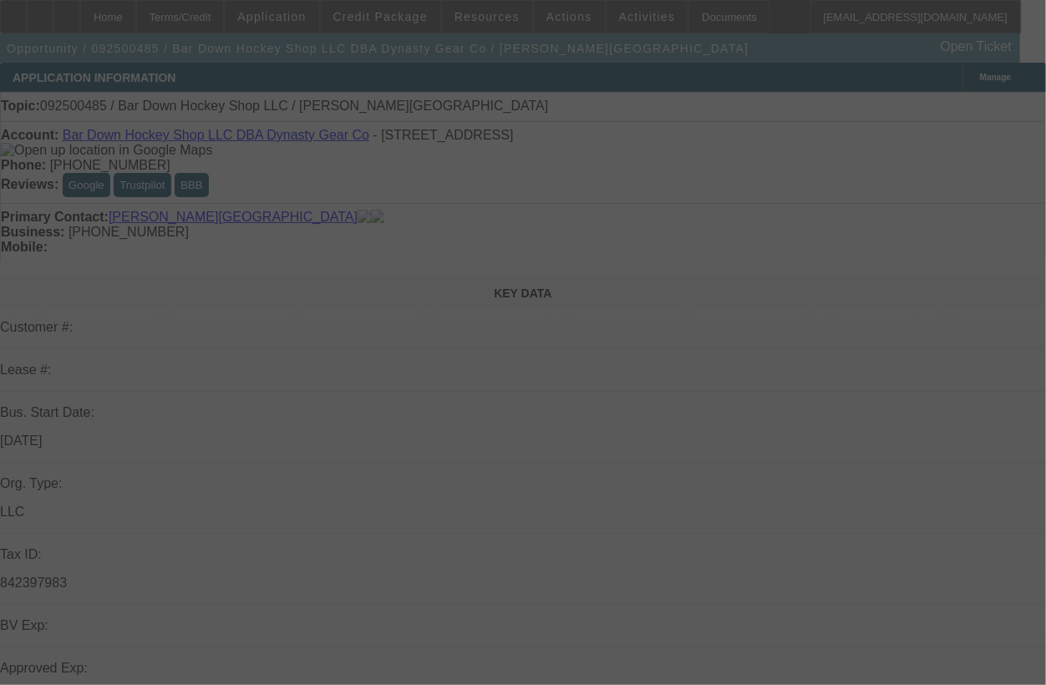
select select "0"
select select "2"
select select "0.1"
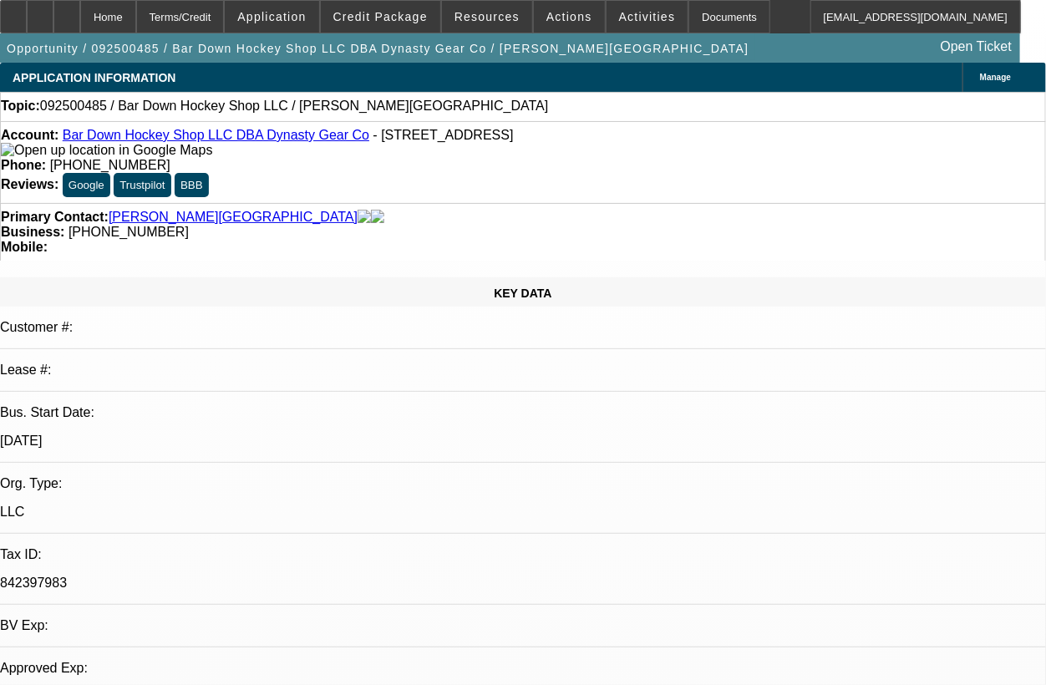
select select "1"
select select "2"
select select "4"
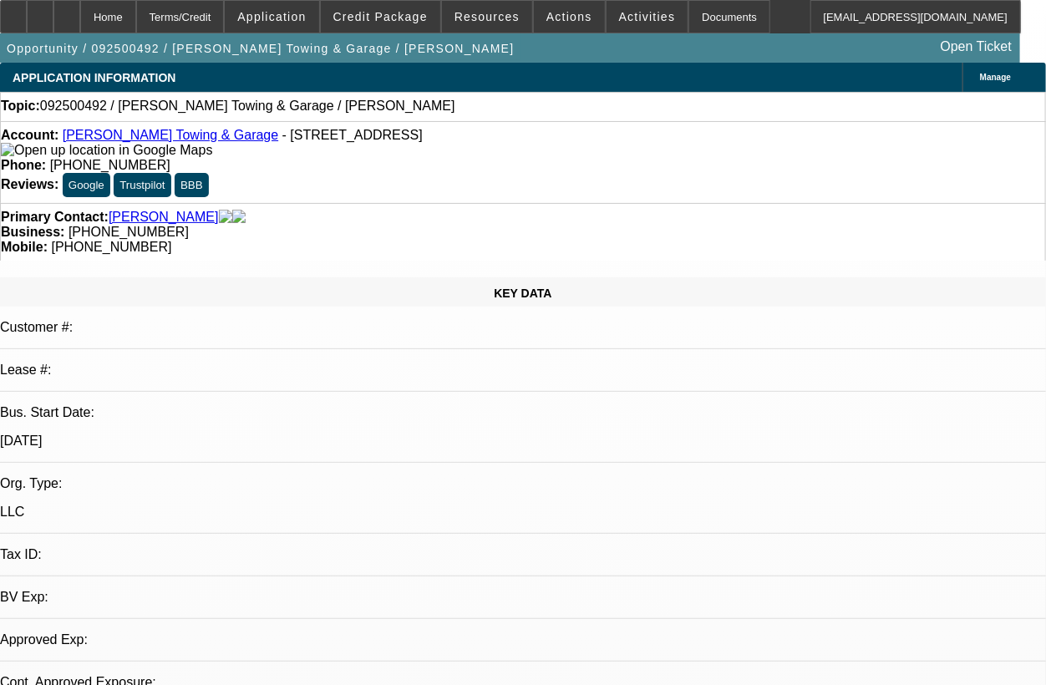
select select "0"
select select "2"
select select "0.1"
select select "1"
select select "2"
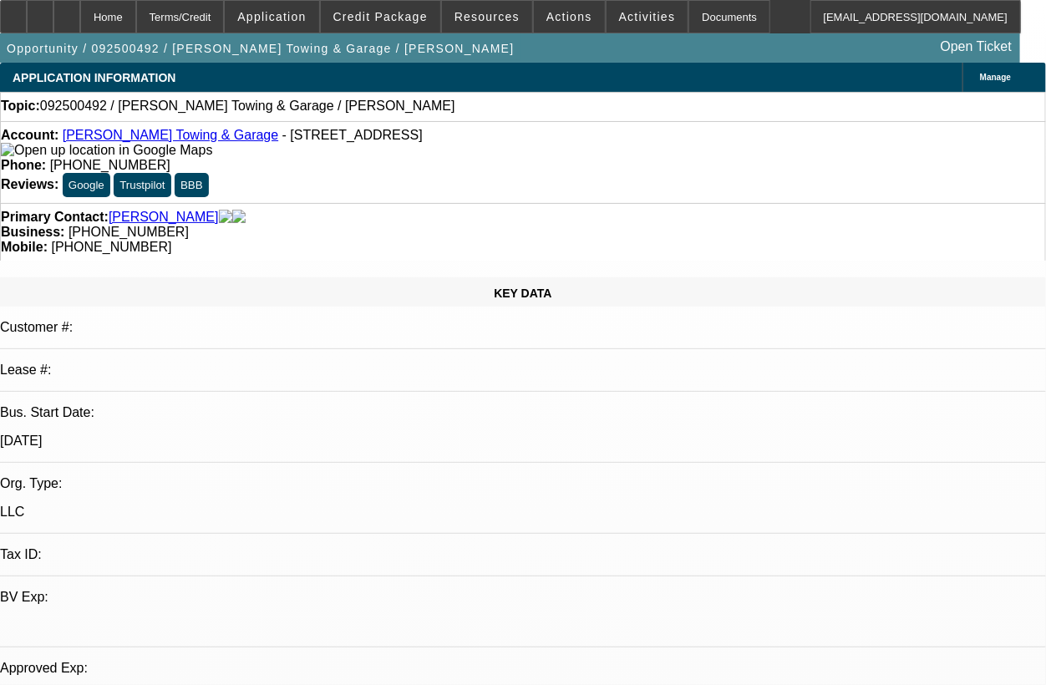
select select "4"
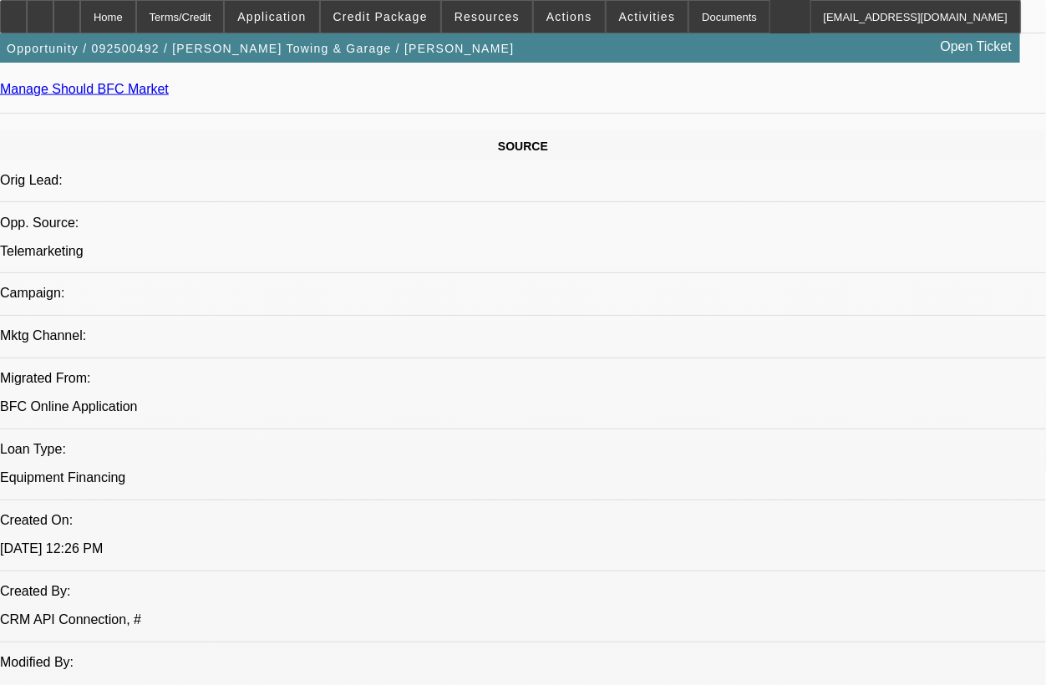
scroll to position [928, 0]
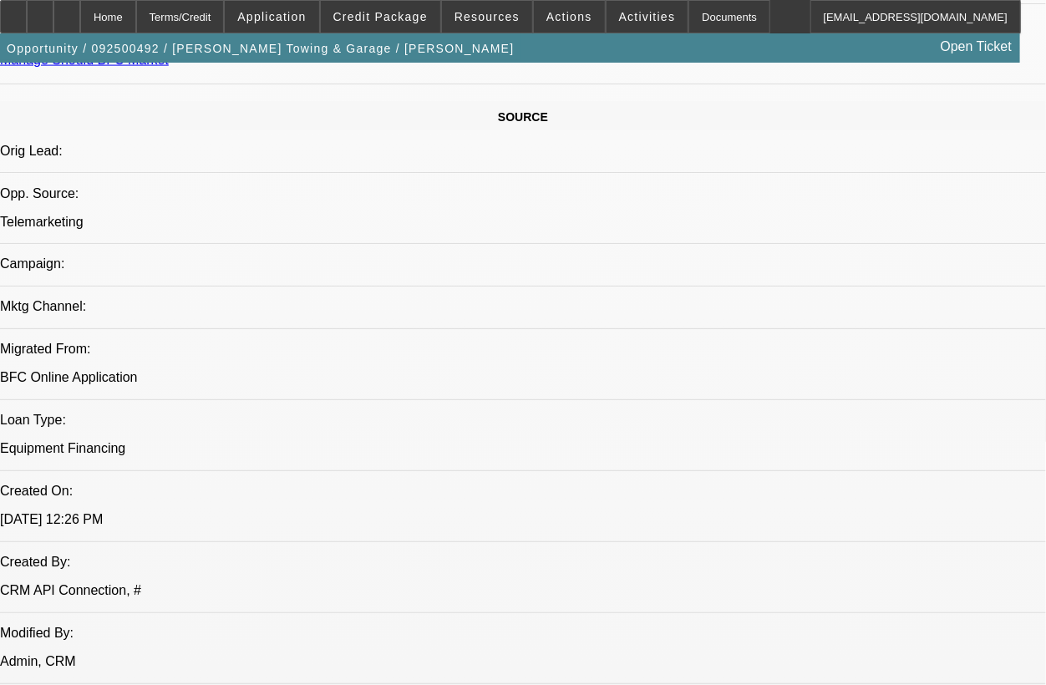
drag, startPoint x: 911, startPoint y: 182, endPoint x: 894, endPoint y: 183, distance: 16.7
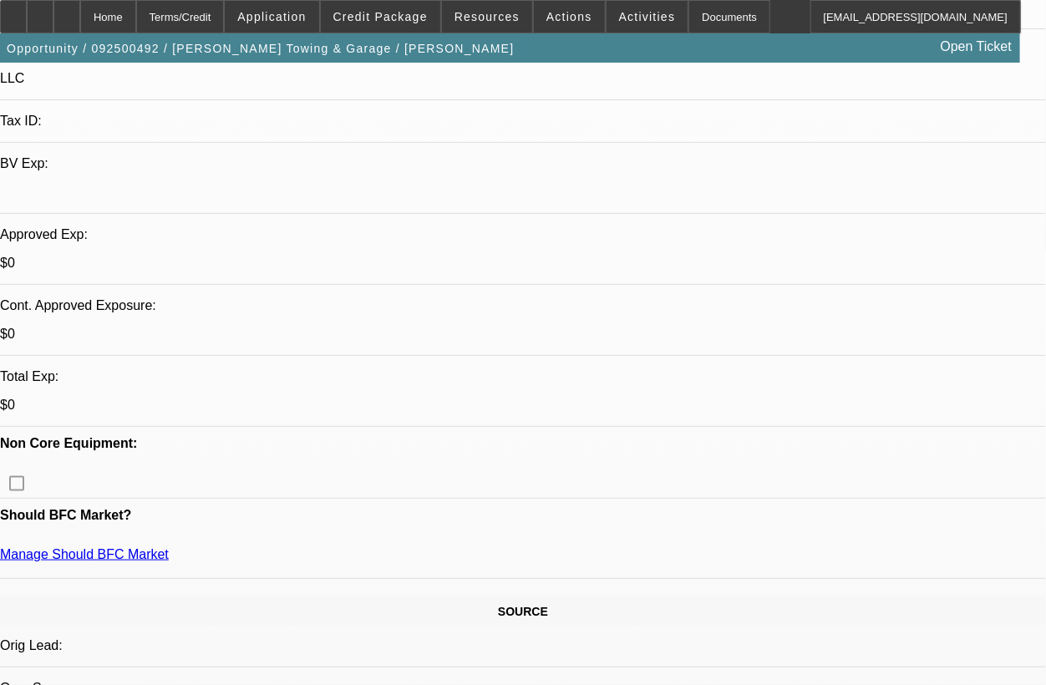
scroll to position [464, 0]
